Goal: Task Accomplishment & Management: Manage account settings

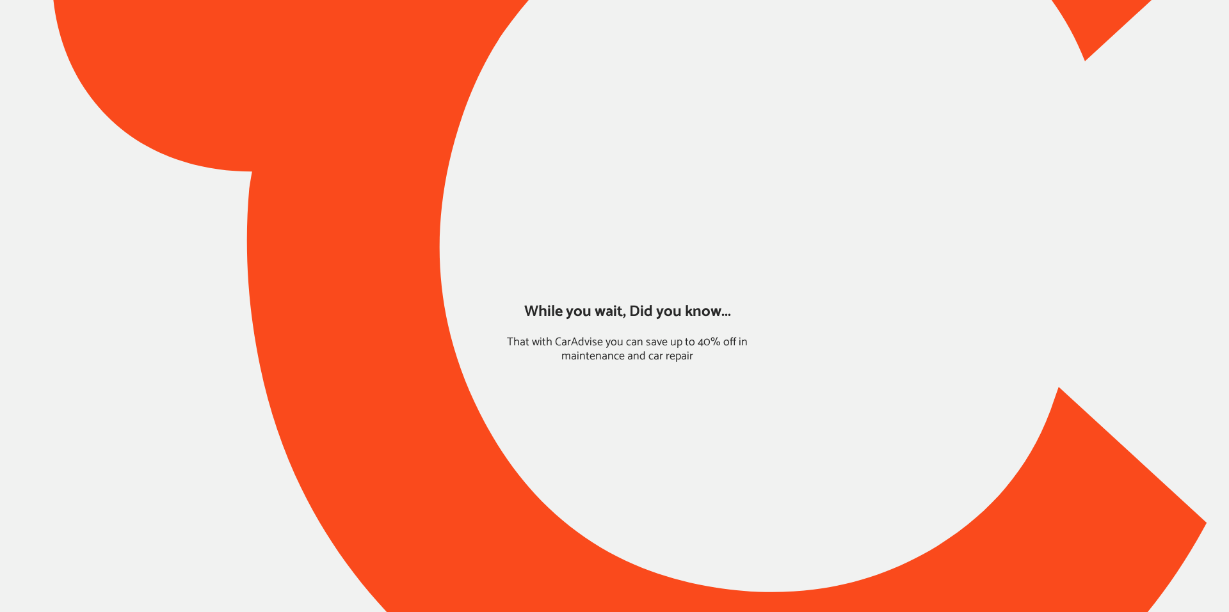
type input "*****"
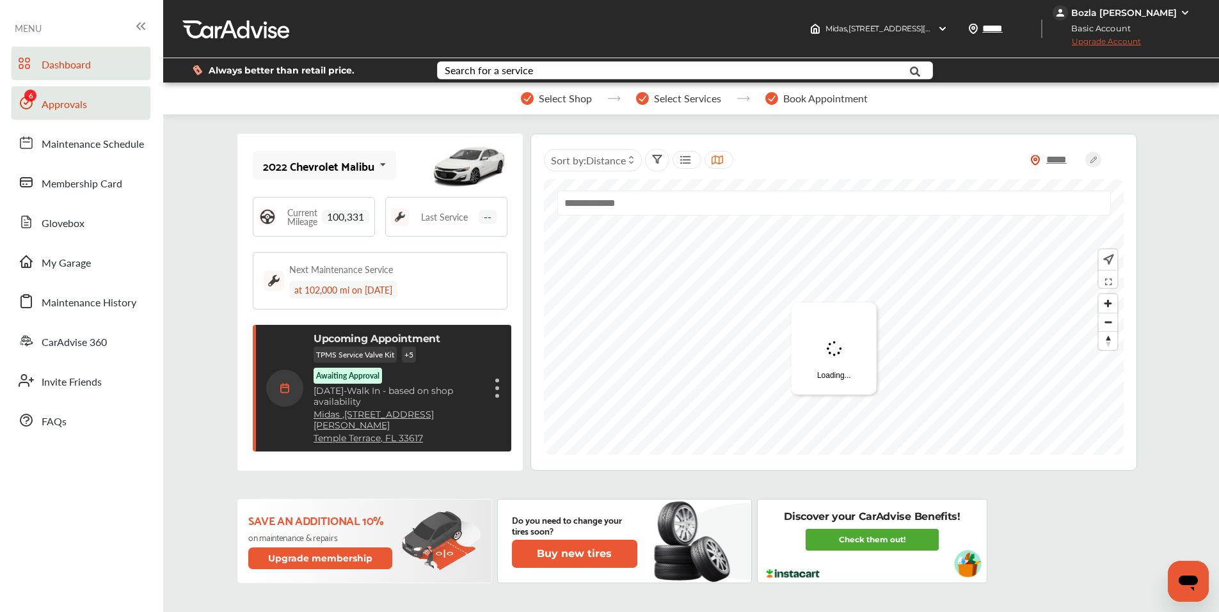
click at [56, 110] on span "Approvals" at bounding box center [64, 105] width 45 height 17
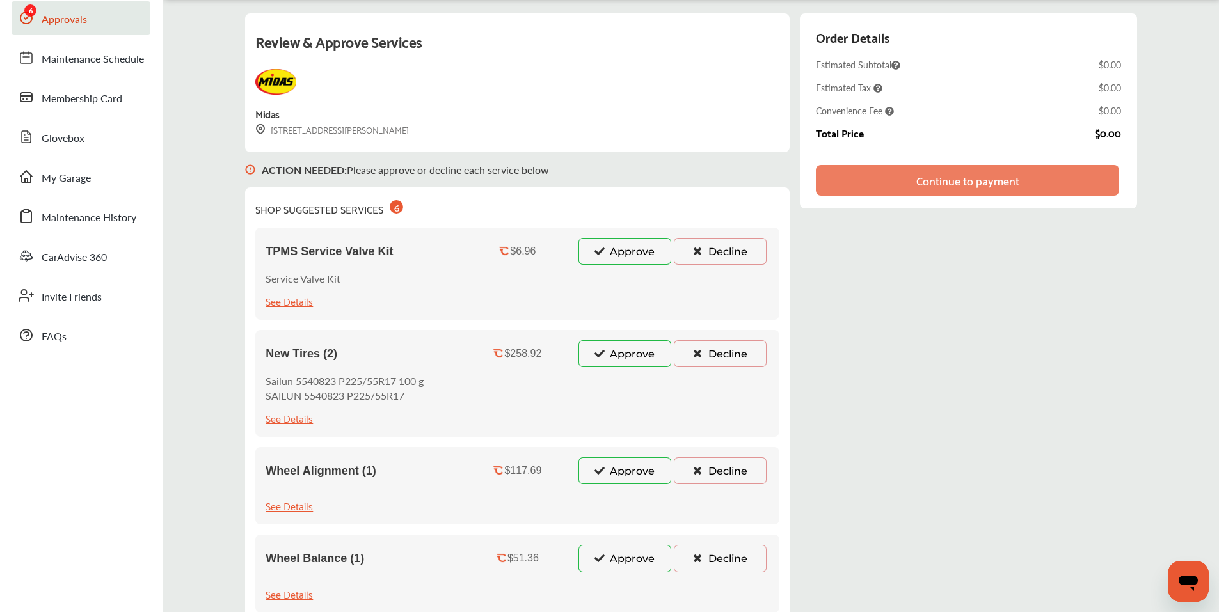
scroll to position [192, 0]
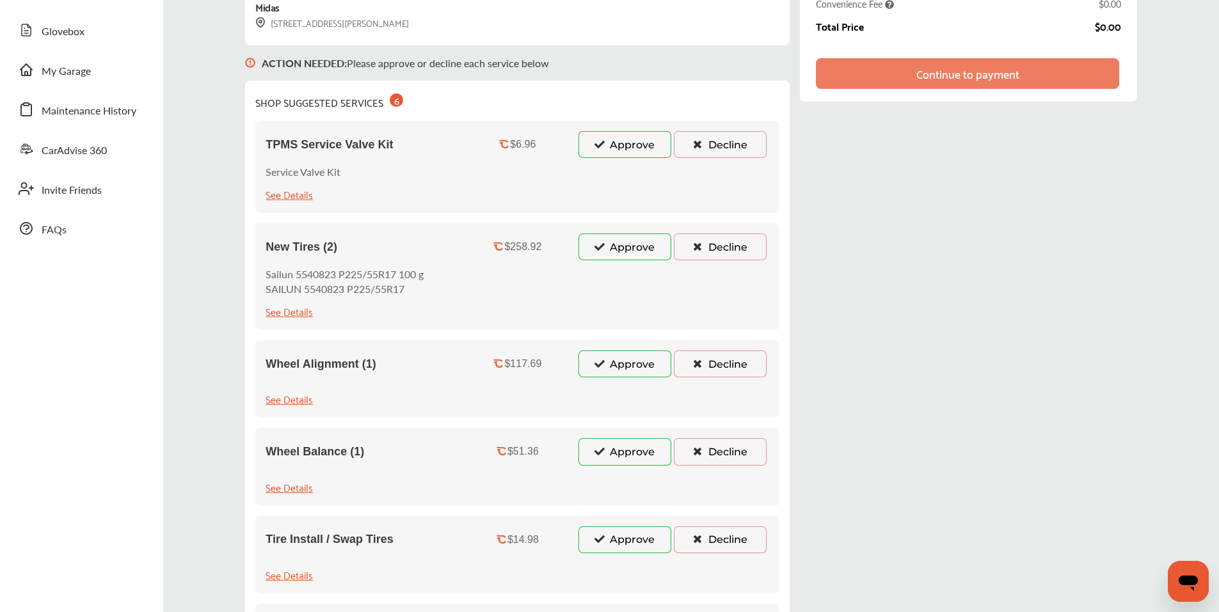
click at [706, 145] on button "Decline" at bounding box center [720, 144] width 93 height 27
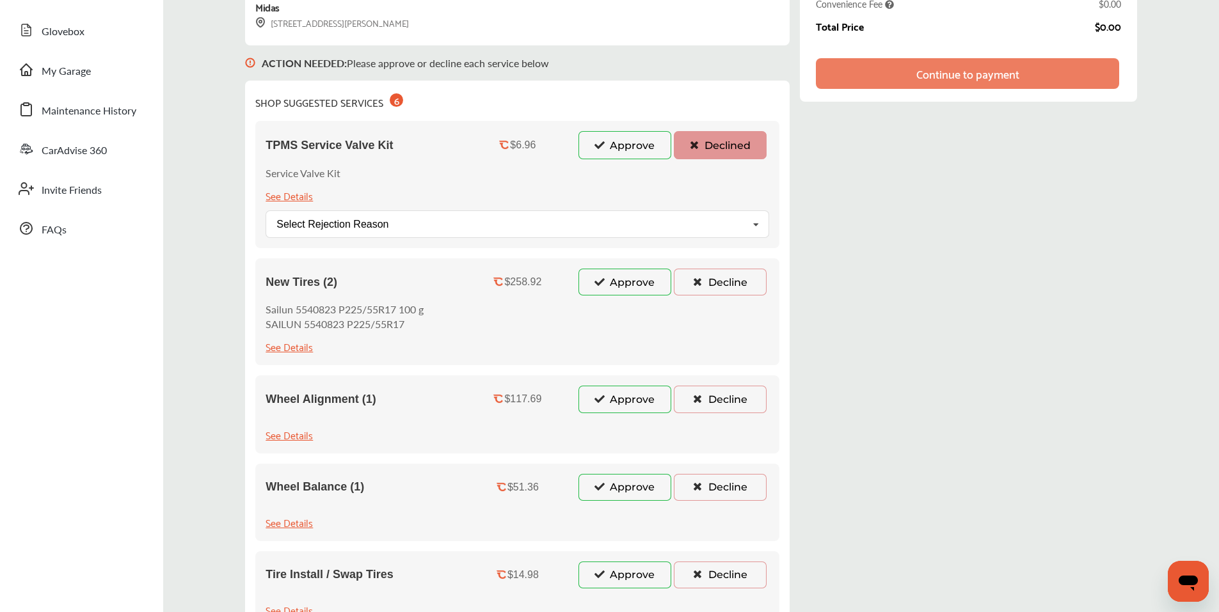
drag, startPoint x: 710, startPoint y: 280, endPoint x: 808, endPoint y: 361, distance: 126.8
click at [710, 281] on button "Decline" at bounding box center [720, 282] width 93 height 27
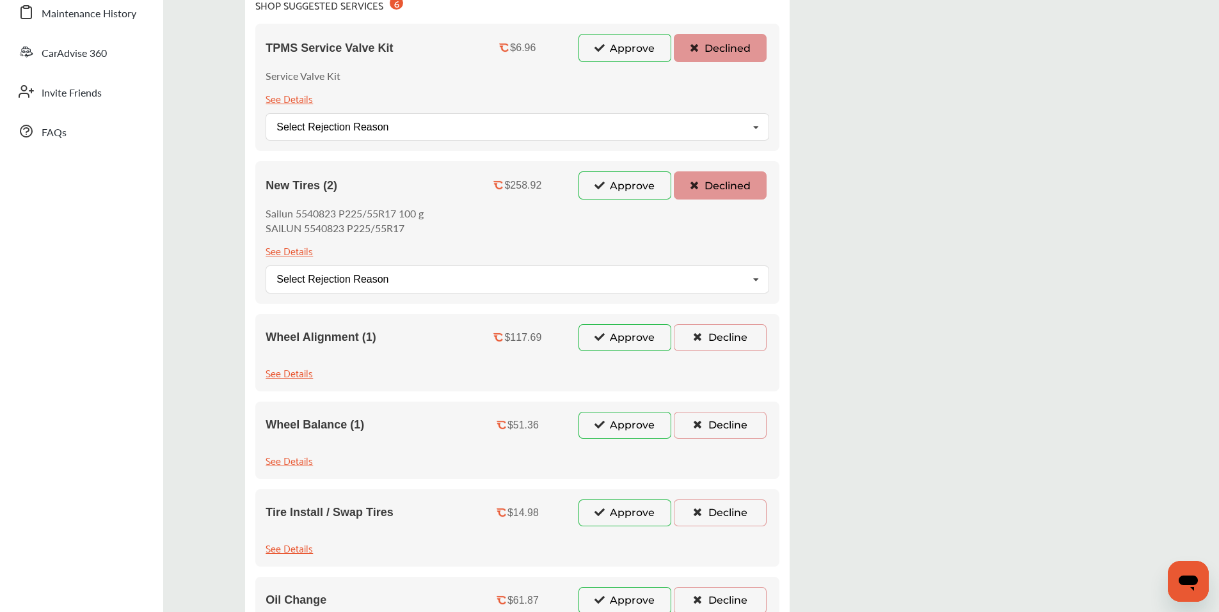
scroll to position [384, 0]
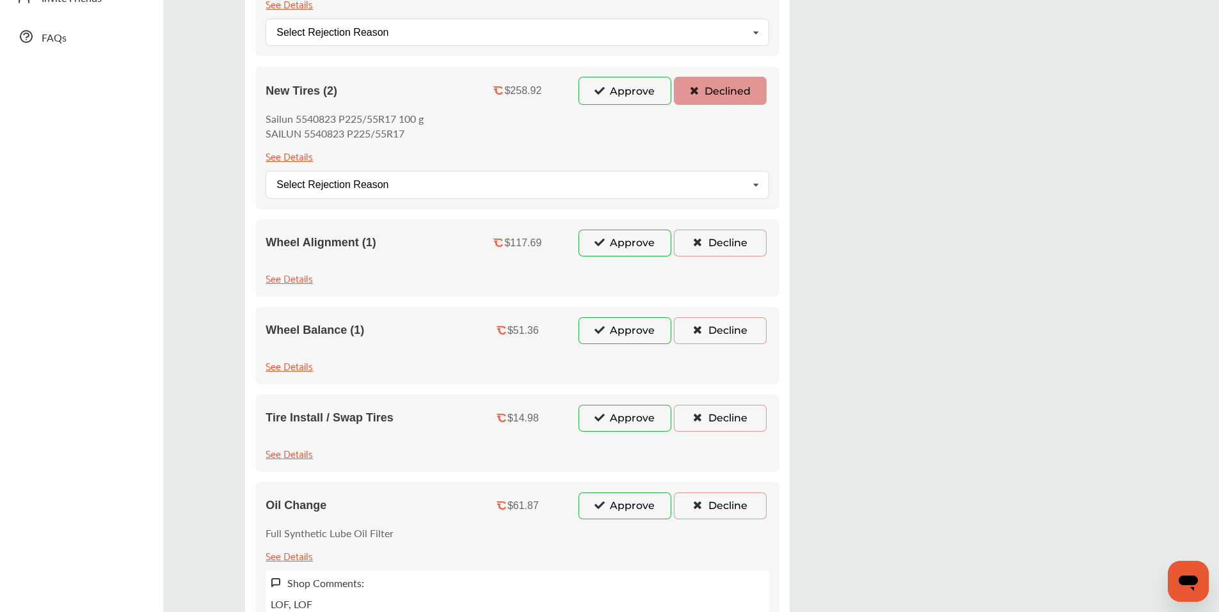
drag, startPoint x: 711, startPoint y: 250, endPoint x: 722, endPoint y: 331, distance: 82.0
click at [711, 251] on button "Decline" at bounding box center [720, 243] width 93 height 27
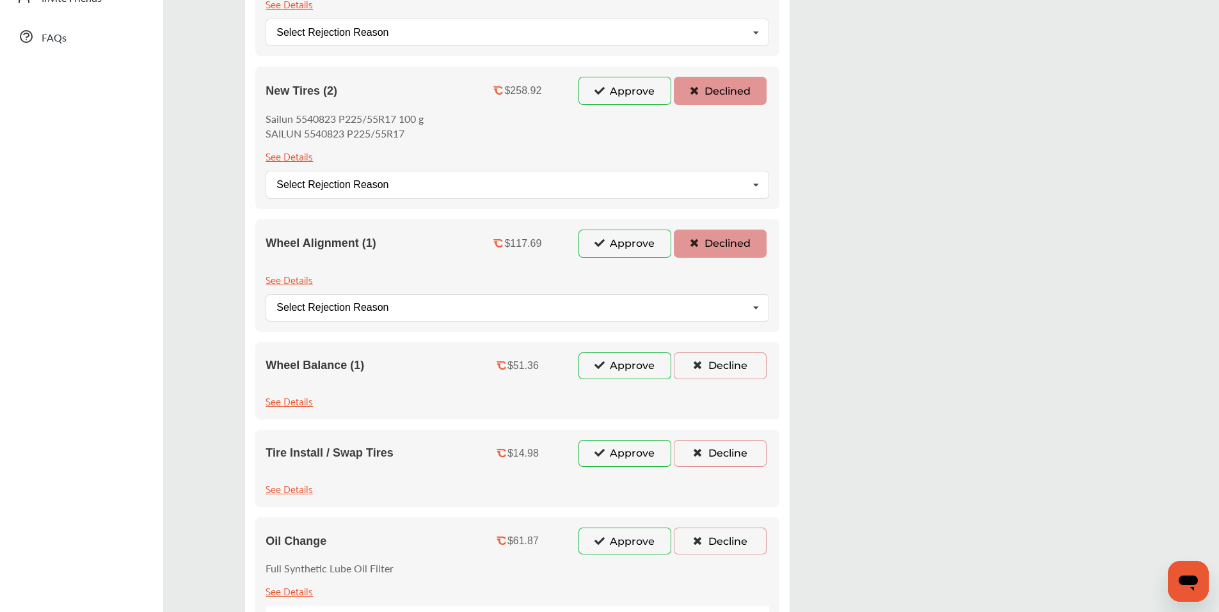
click at [723, 374] on button "Decline" at bounding box center [720, 366] width 93 height 27
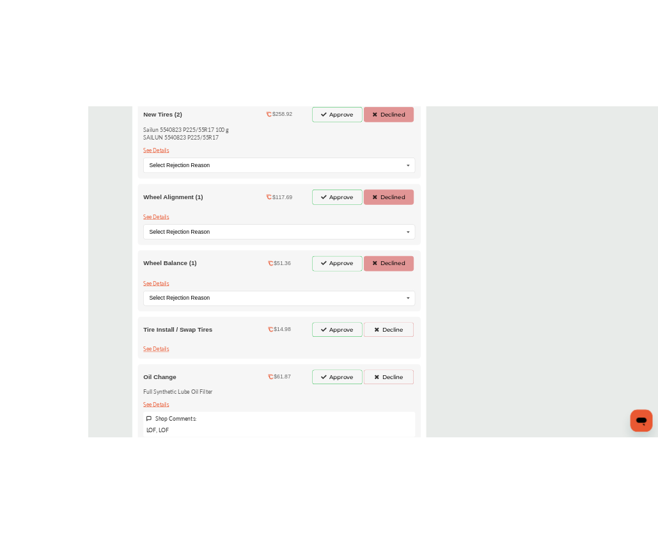
scroll to position [576, 0]
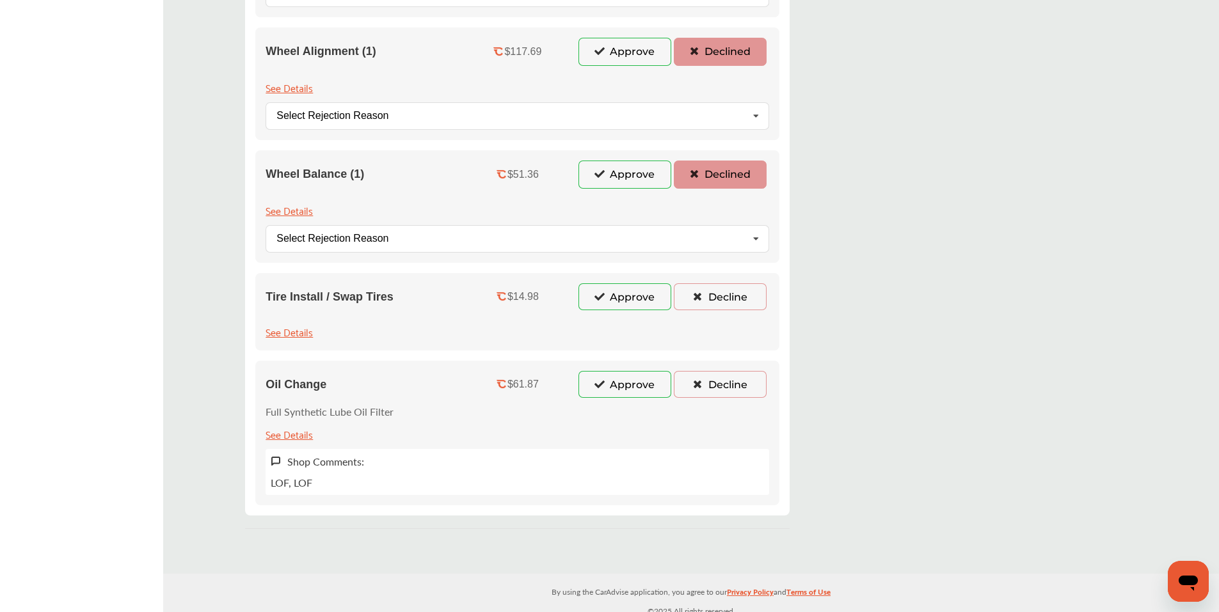
click at [731, 288] on button "Decline" at bounding box center [720, 296] width 93 height 27
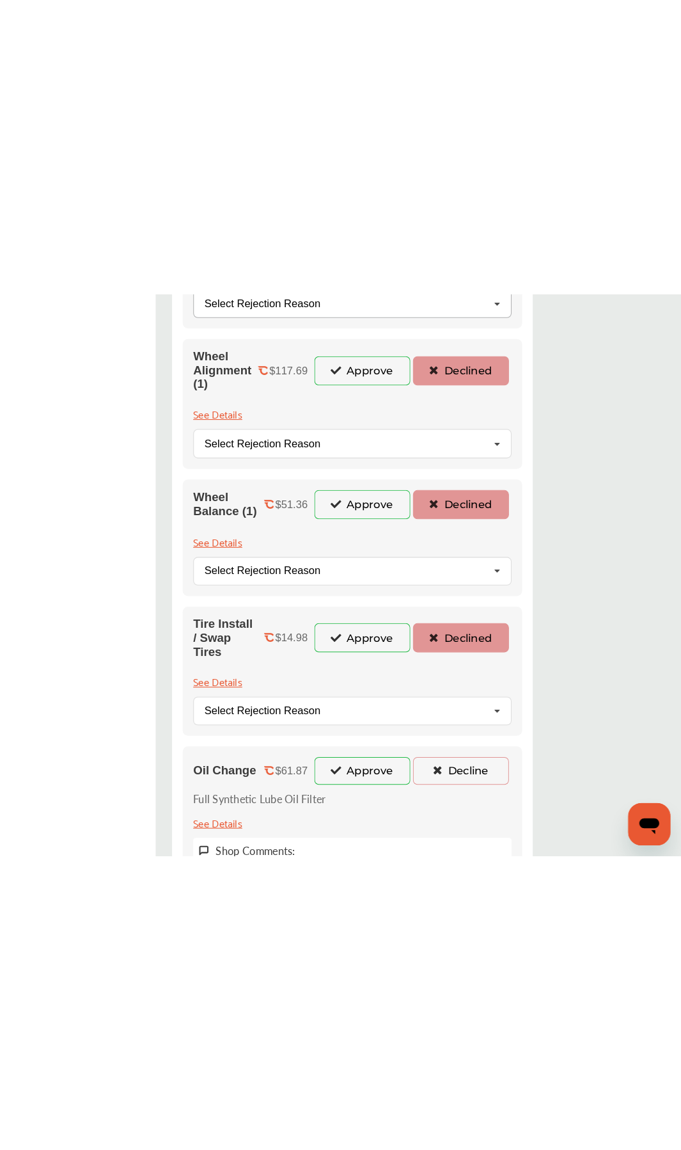
scroll to position [181, 0]
